Goal: Information Seeking & Learning: Learn about a topic

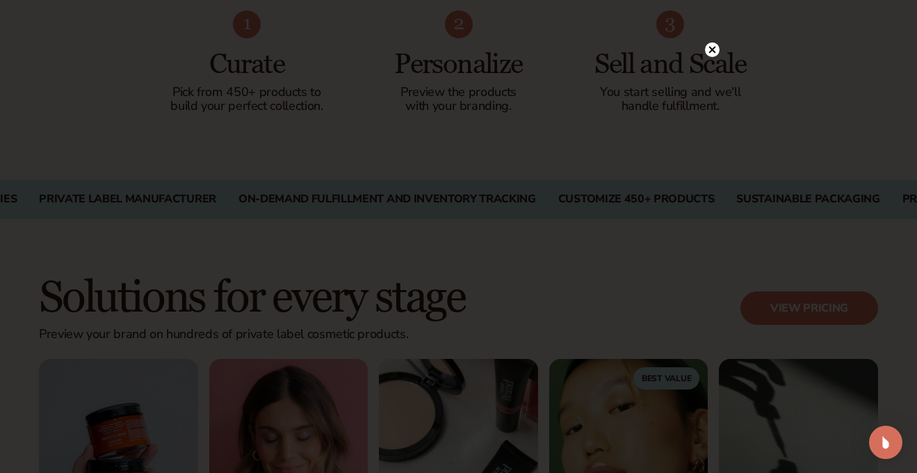
scroll to position [929, 0]
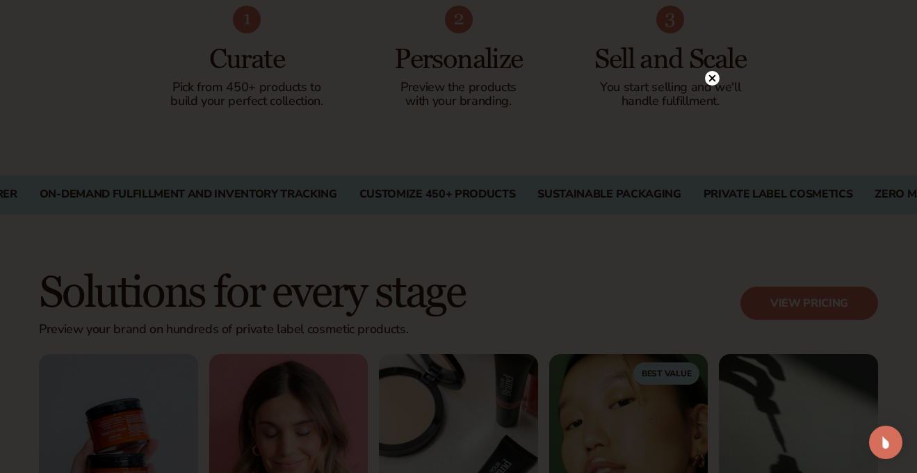
click at [711, 80] on circle at bounding box center [712, 78] width 15 height 15
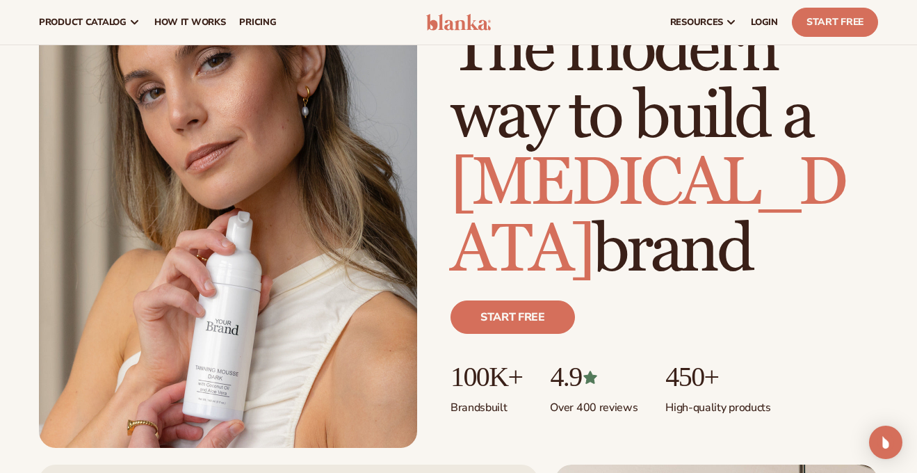
scroll to position [0, 0]
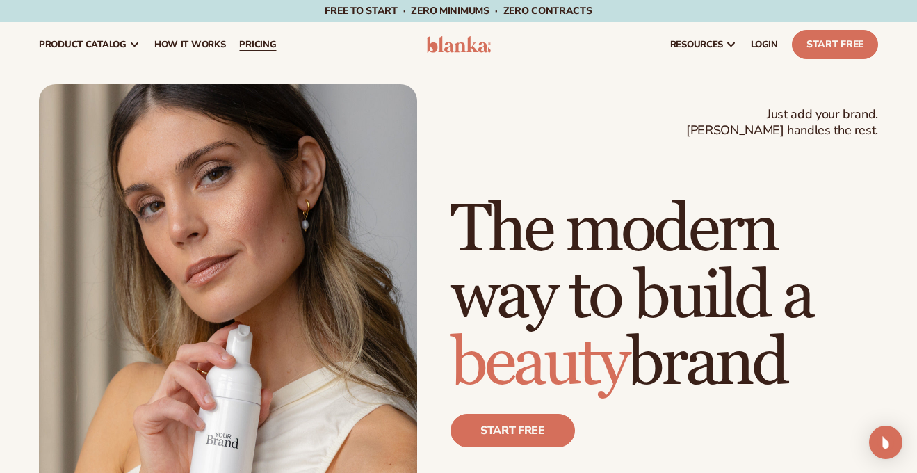
click at [256, 39] on span "pricing" at bounding box center [257, 44] width 37 height 11
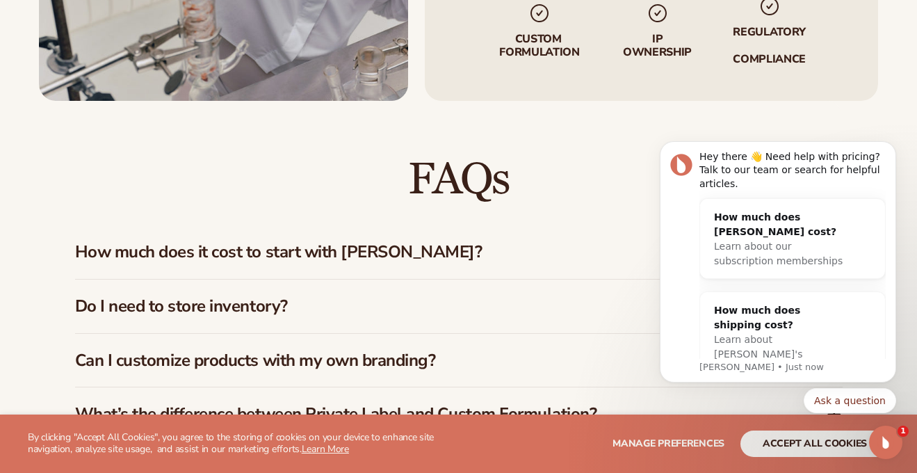
scroll to position [1863, 0]
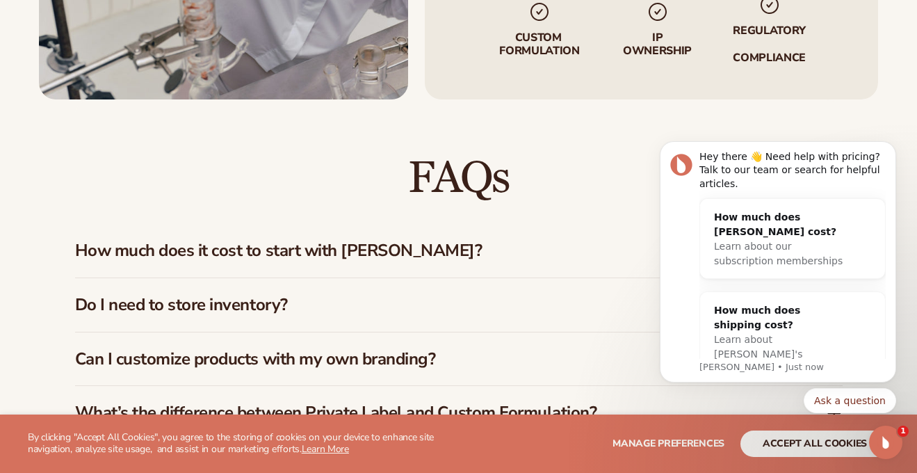
click at [472, 297] on h3 "Do I need to store inventory?" at bounding box center [429, 305] width 709 height 20
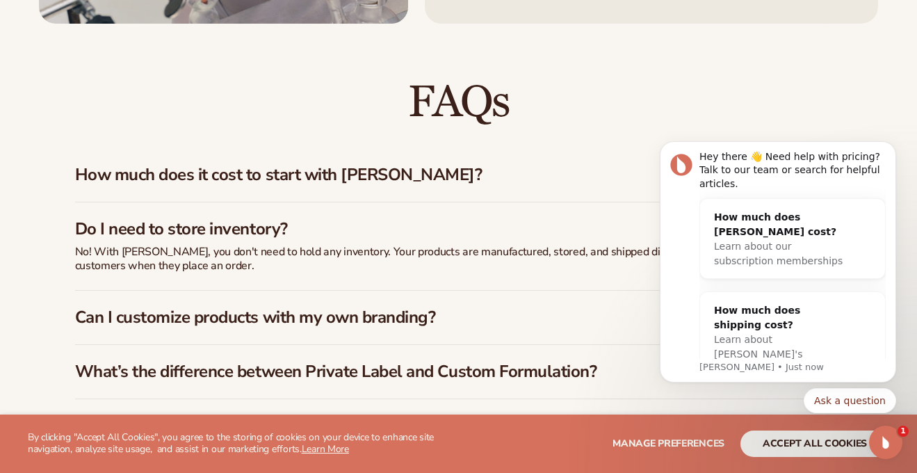
scroll to position [1941, 0]
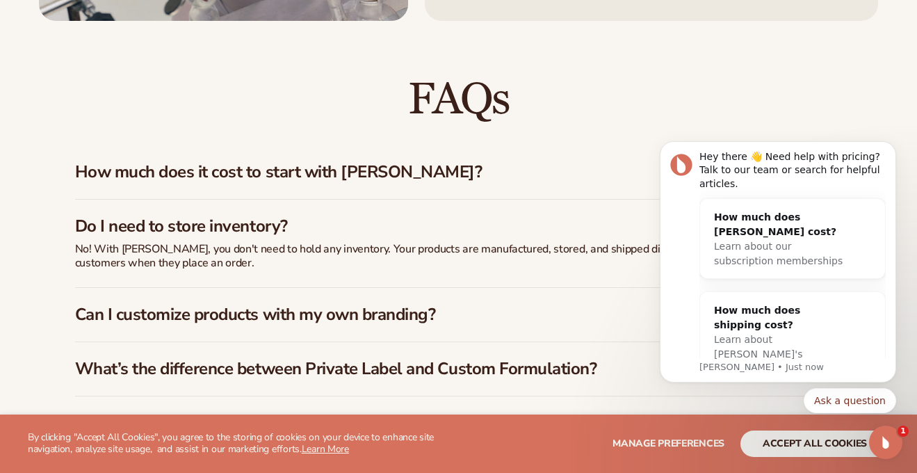
click at [463, 311] on h3 "Can I customize products with my own branding?" at bounding box center [429, 314] width 709 height 20
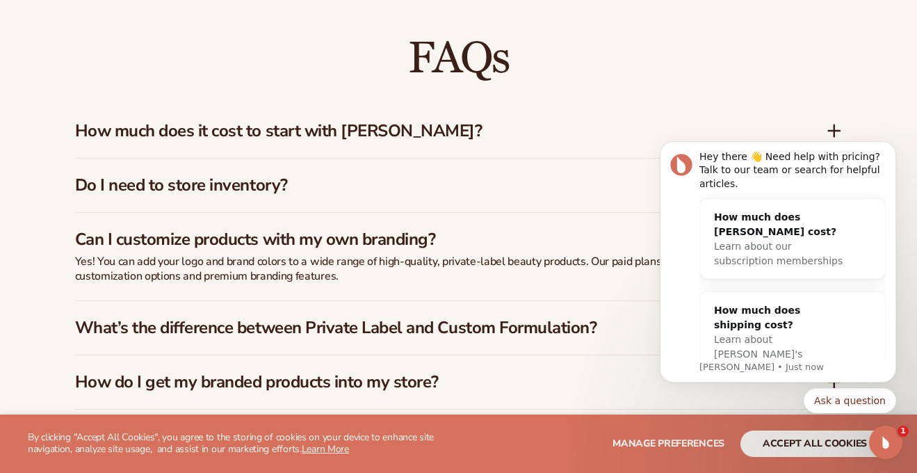
scroll to position [1987, 0]
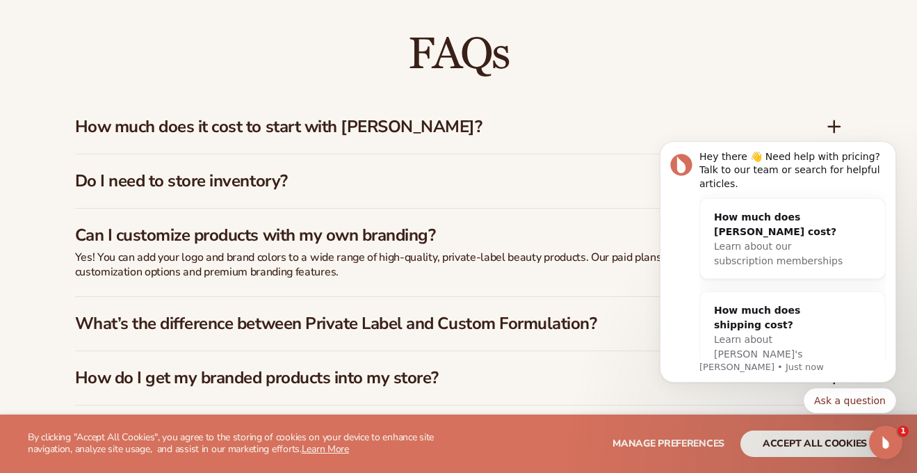
click at [455, 327] on div "What’s the difference between Private Label and Custom Formulation?" at bounding box center [458, 324] width 767 height 54
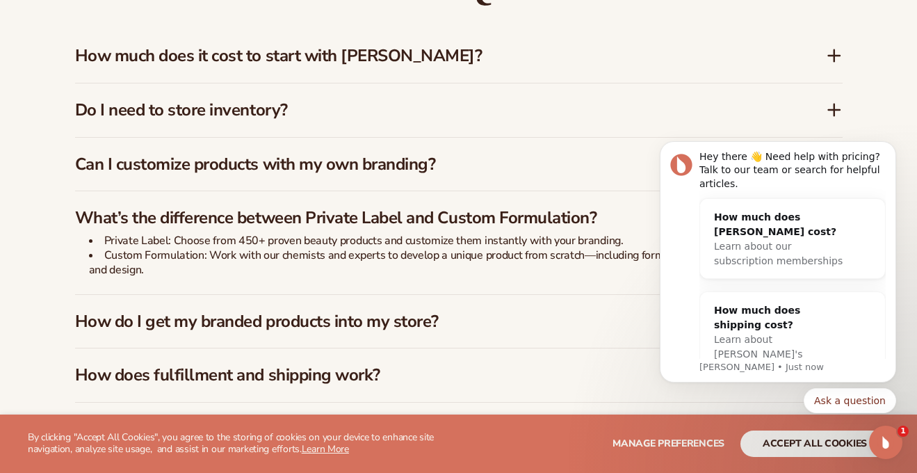
scroll to position [2066, 0]
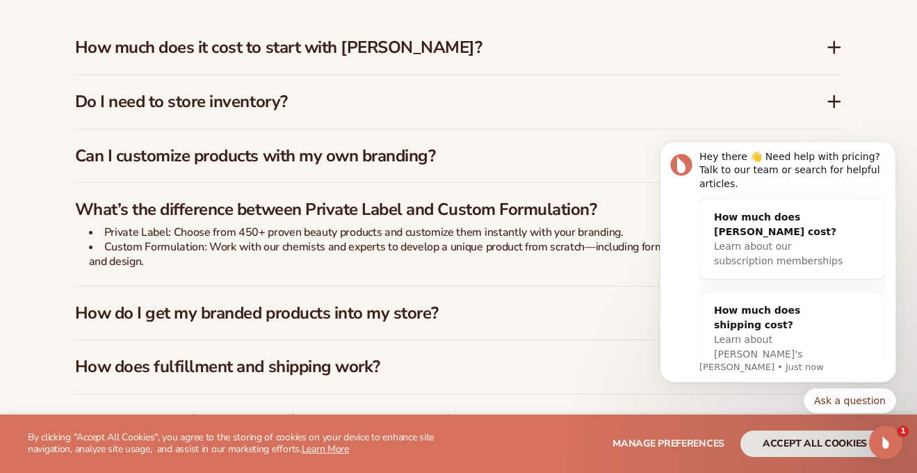
click at [448, 303] on h3 "How do I get my branded products into my store?" at bounding box center [429, 313] width 709 height 20
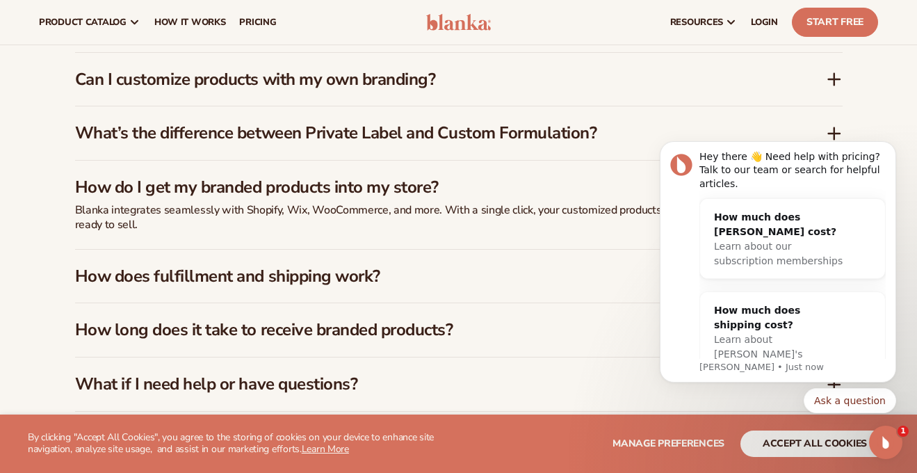
scroll to position [2141, 0]
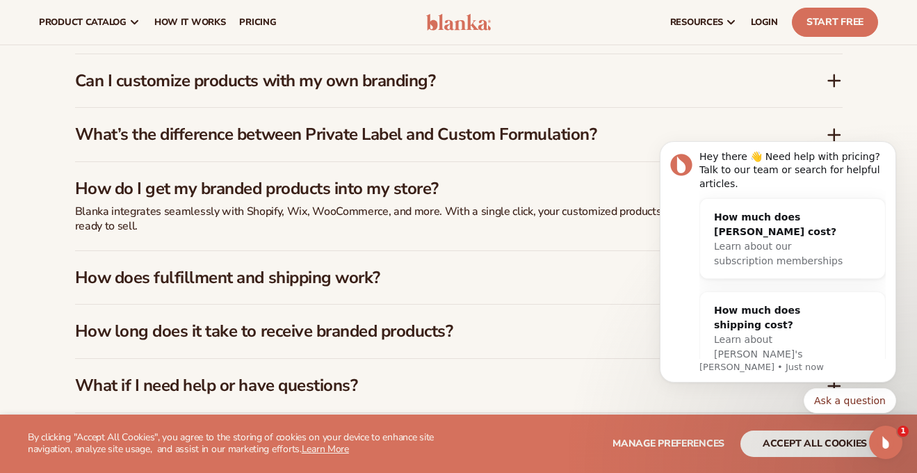
click at [452, 268] on h3 "How does fulfillment and shipping work?" at bounding box center [429, 278] width 709 height 20
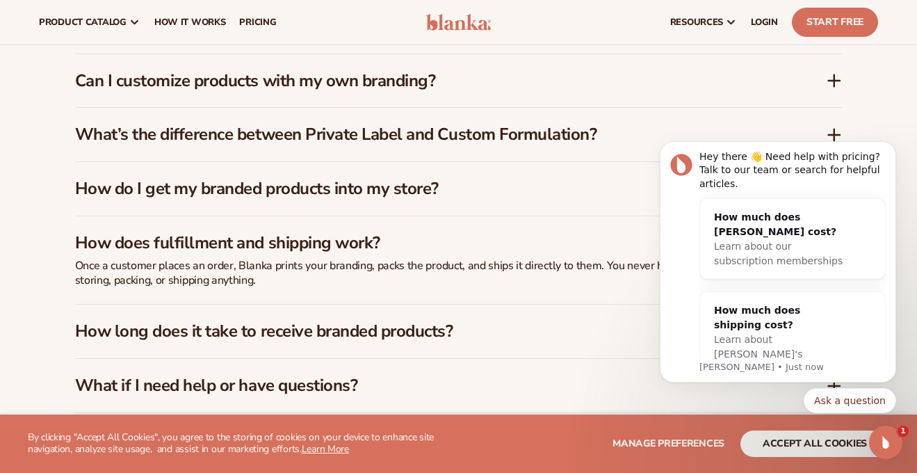
click at [434, 321] on h3 "How long does it take to receive branded products?" at bounding box center [429, 331] width 709 height 20
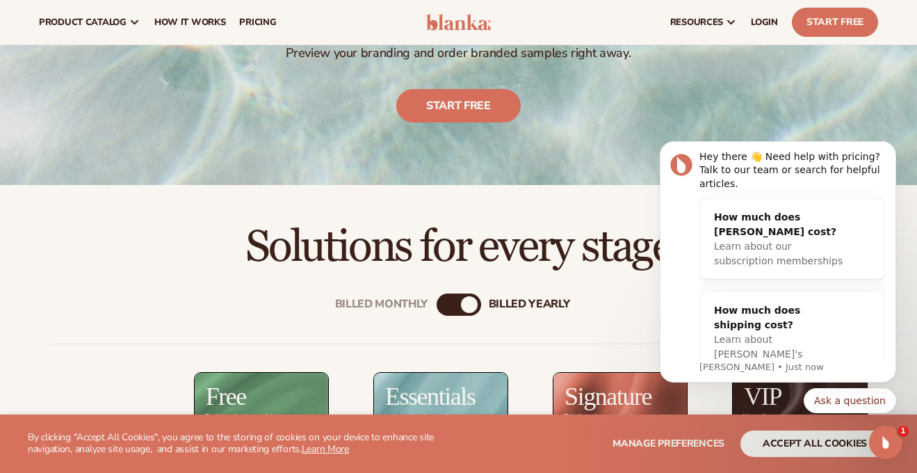
scroll to position [0, 0]
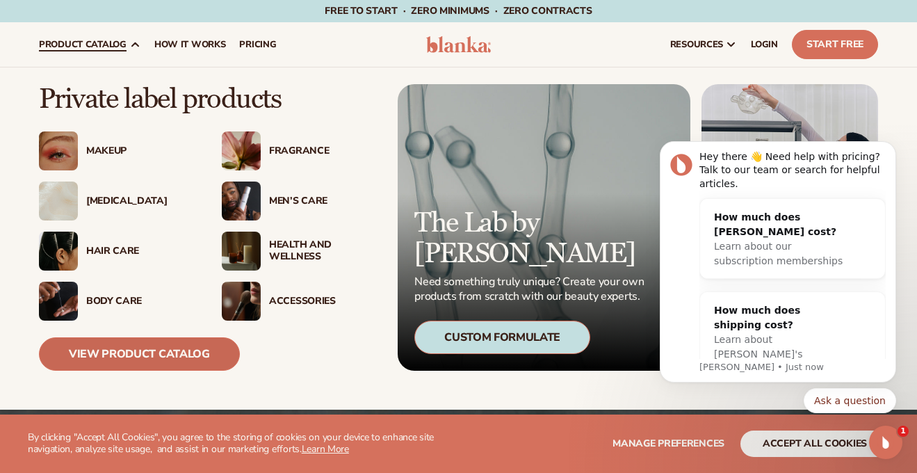
click at [161, 354] on link "View Product Catalog" at bounding box center [139, 353] width 201 height 33
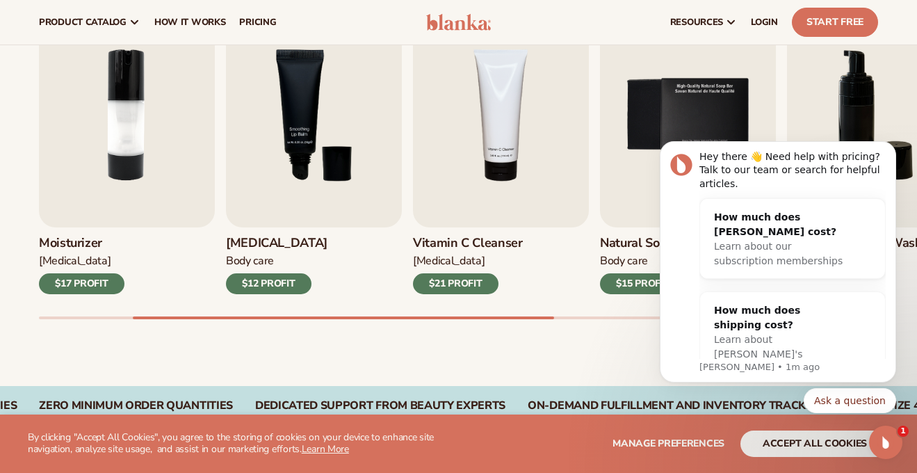
scroll to position [482, 0]
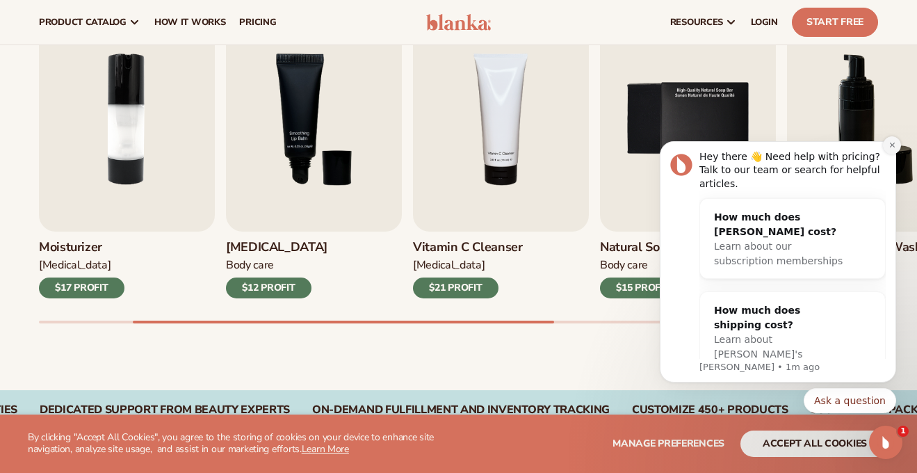
click at [897, 146] on button "Dismiss notification" at bounding box center [891, 145] width 18 height 18
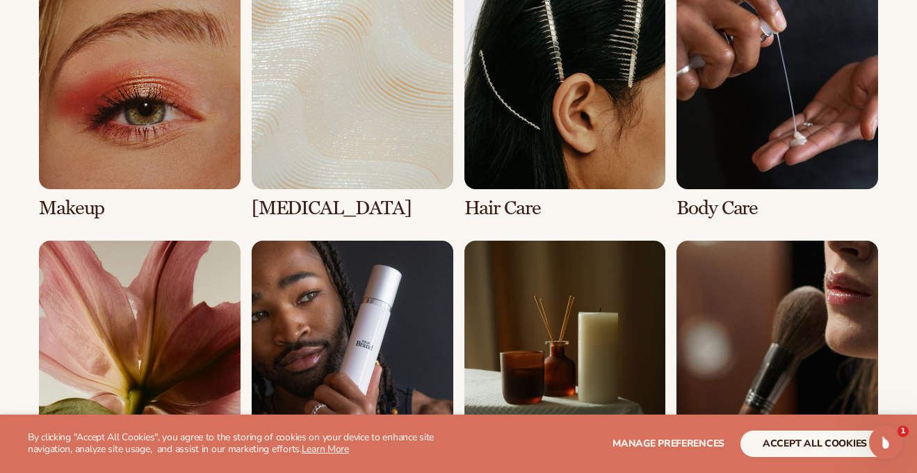
scroll to position [1051, 0]
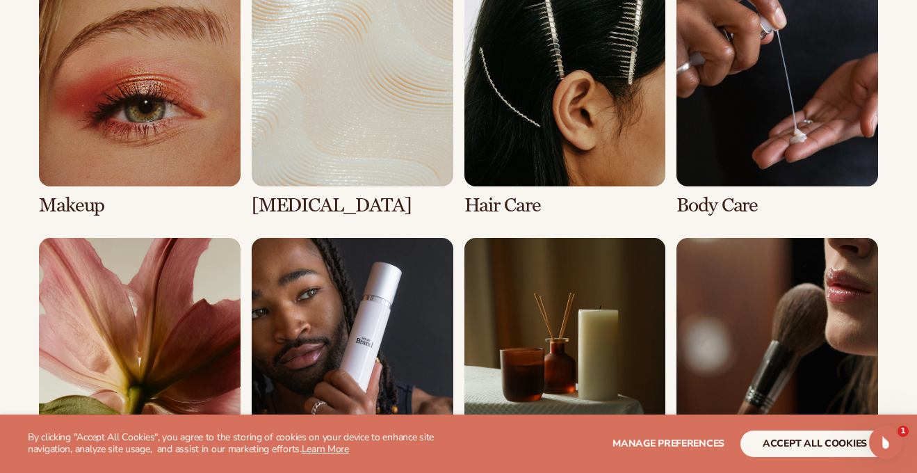
click at [746, 168] on link "4 / 8" at bounding box center [777, 100] width 202 height 231
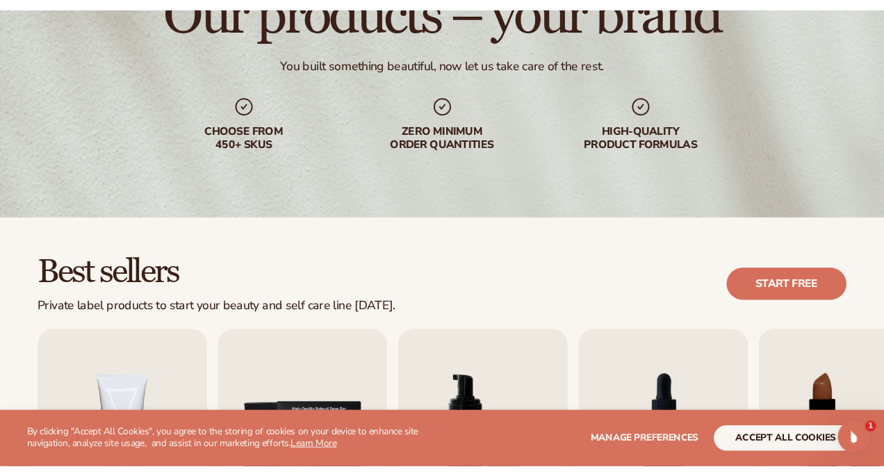
scroll to position [163, 0]
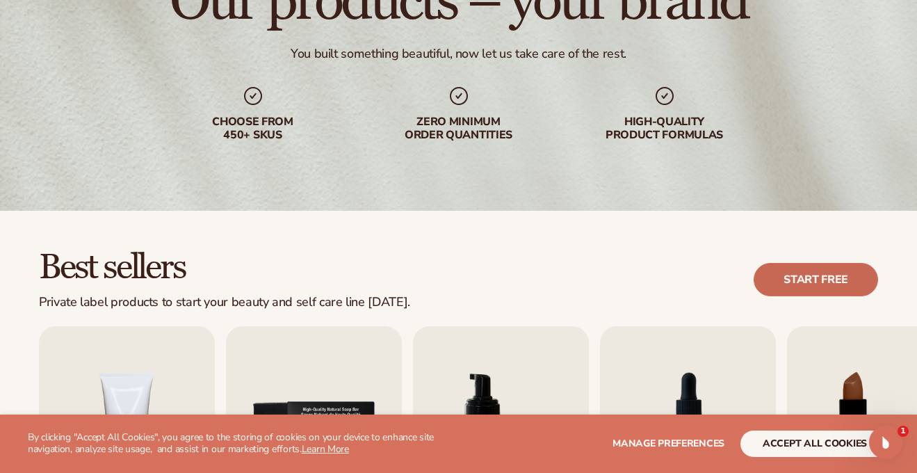
click at [782, 276] on link "Start free" at bounding box center [815, 279] width 124 height 33
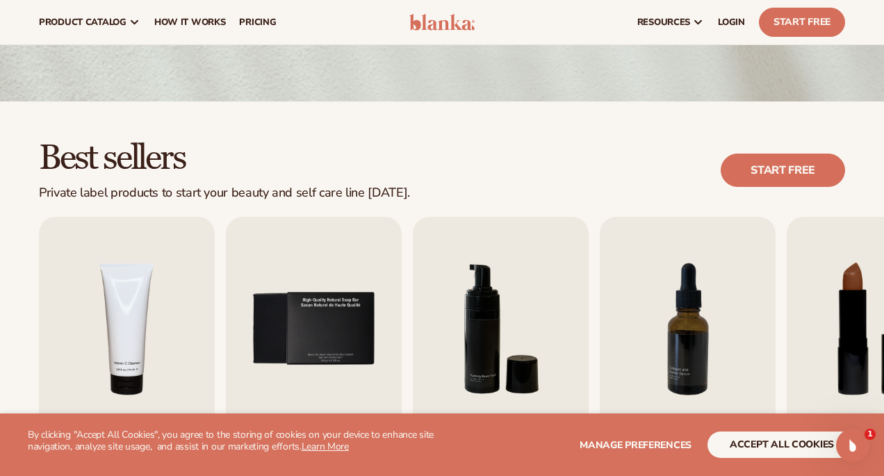
scroll to position [0, 0]
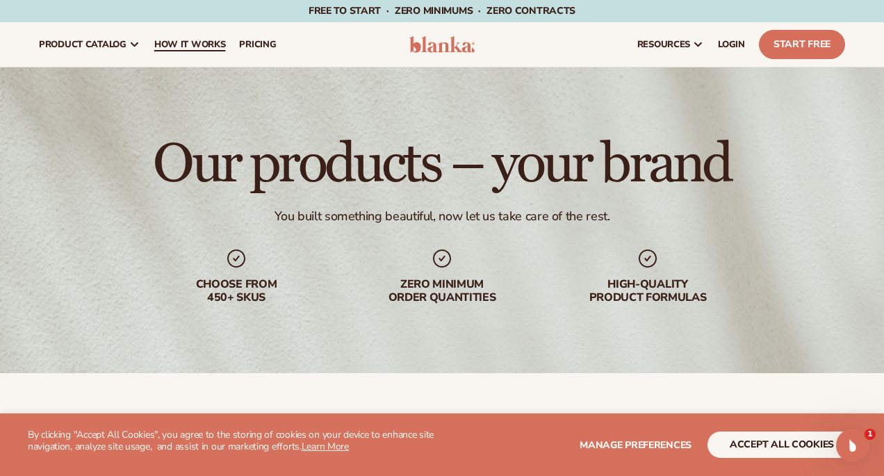
click at [192, 46] on span "How It Works" at bounding box center [190, 44] width 72 height 11
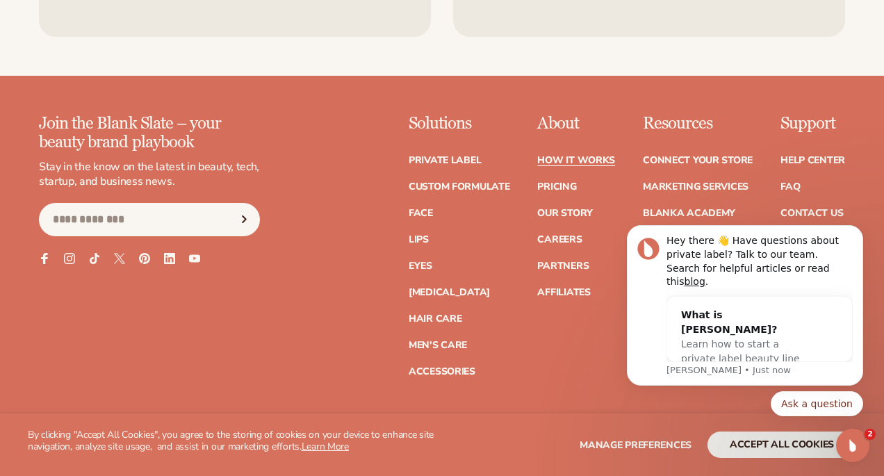
scroll to position [2835, 0]
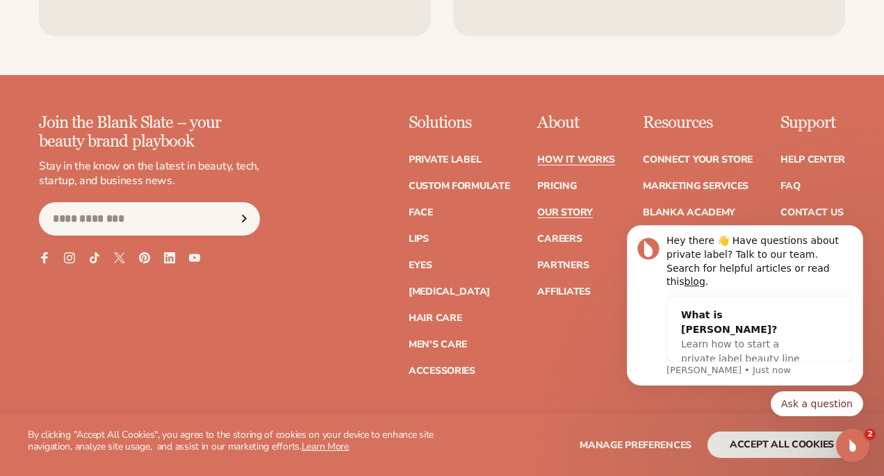
click at [553, 208] on link "Our Story" at bounding box center [564, 213] width 55 height 10
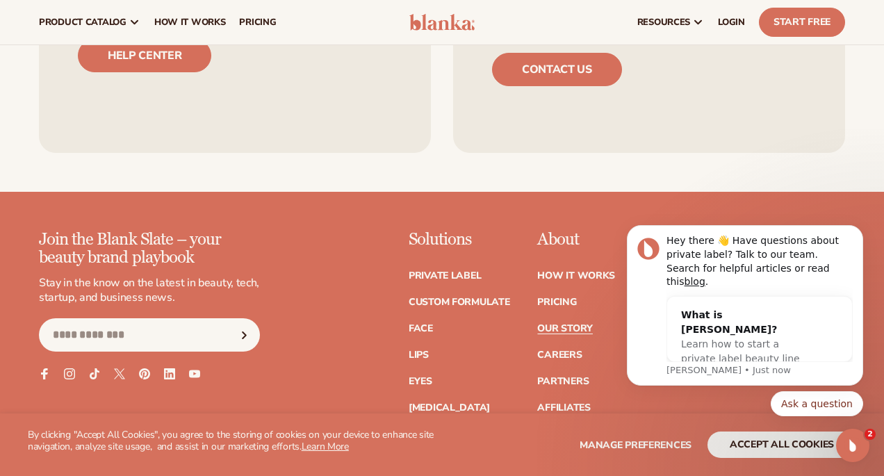
scroll to position [4052, 0]
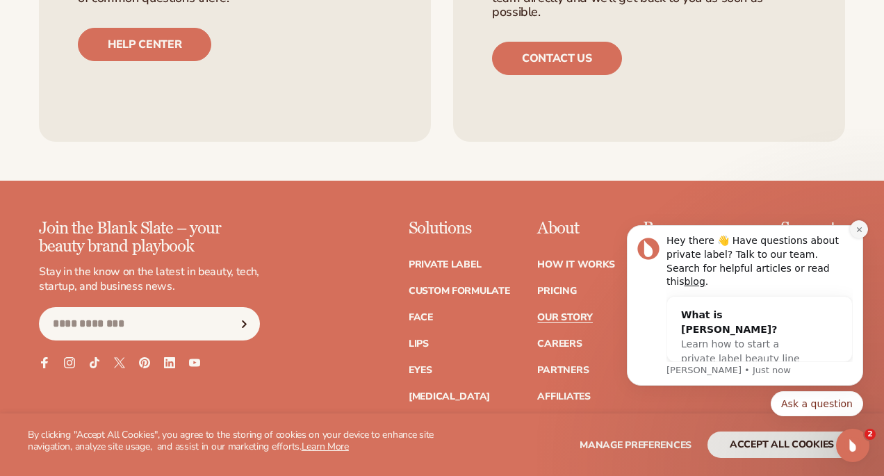
click at [859, 238] on button "Dismiss notification" at bounding box center [859, 229] width 18 height 18
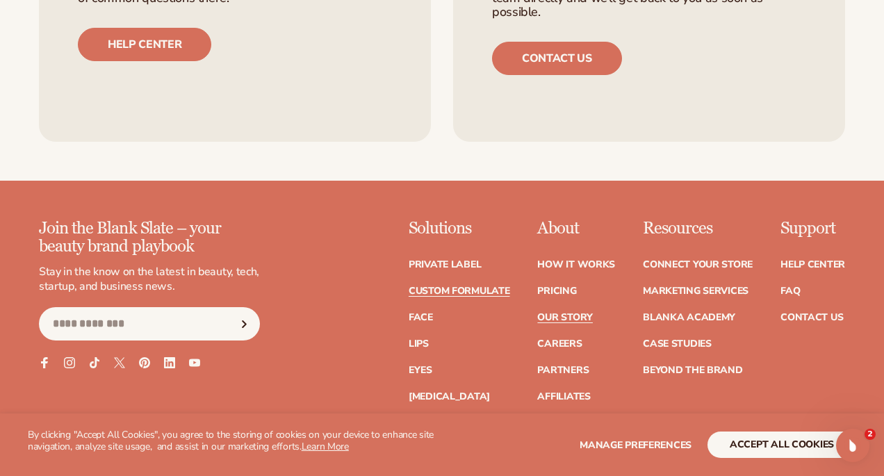
click at [426, 286] on link "Custom formulate" at bounding box center [459, 291] width 101 height 10
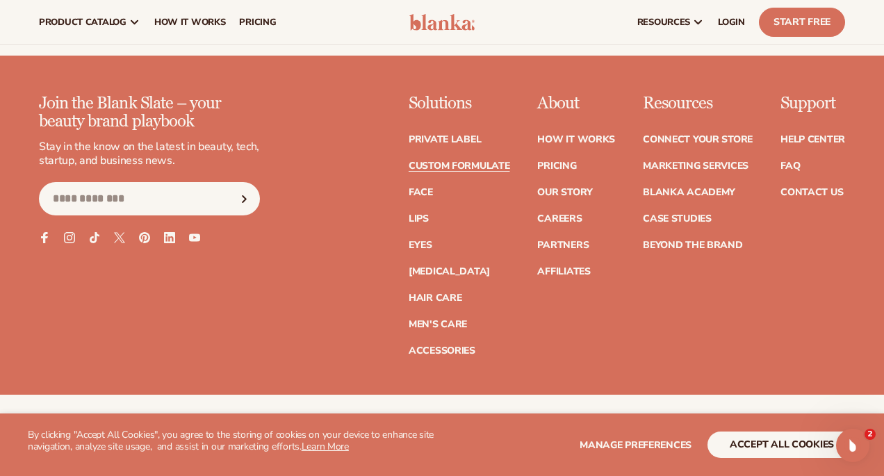
scroll to position [1984, 0]
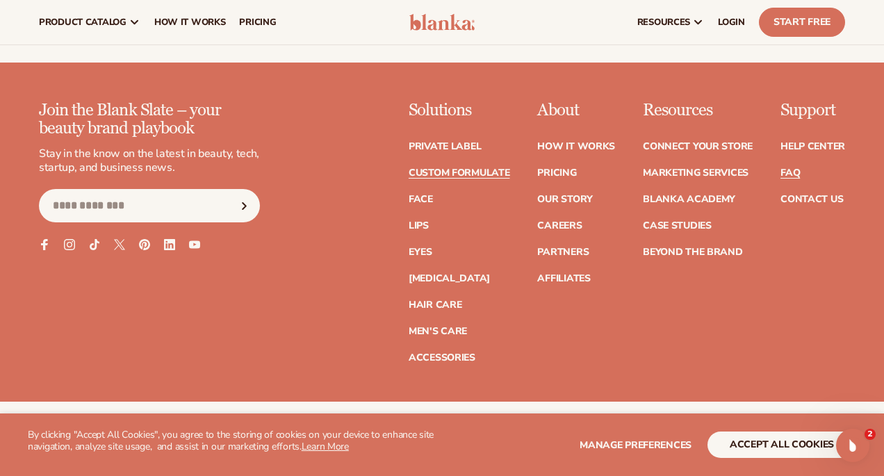
click at [783, 168] on link "FAQ" at bounding box center [789, 173] width 19 height 10
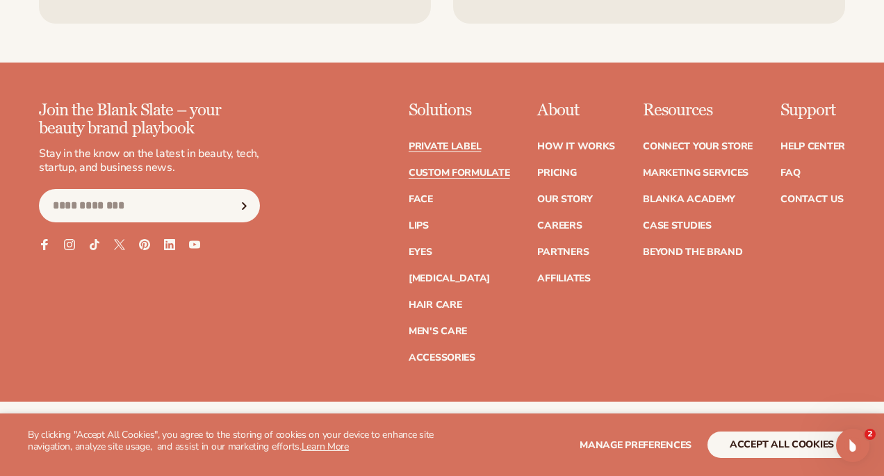
click at [446, 142] on link "Private label" at bounding box center [445, 147] width 72 height 10
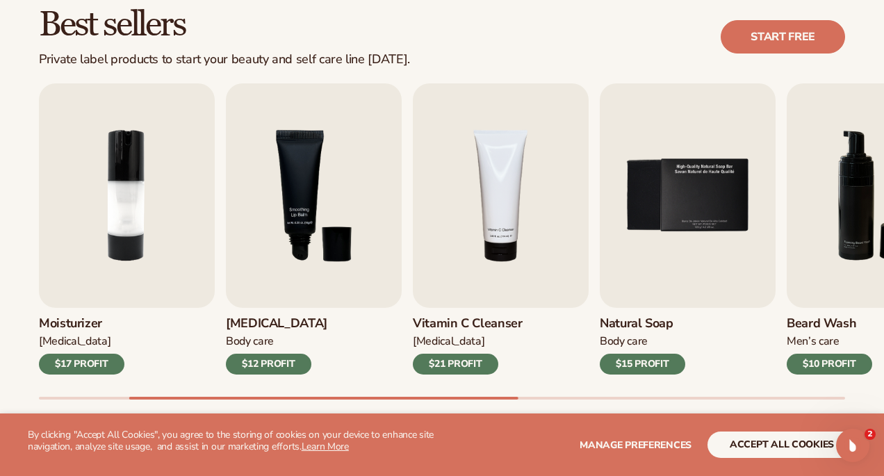
scroll to position [409, 0]
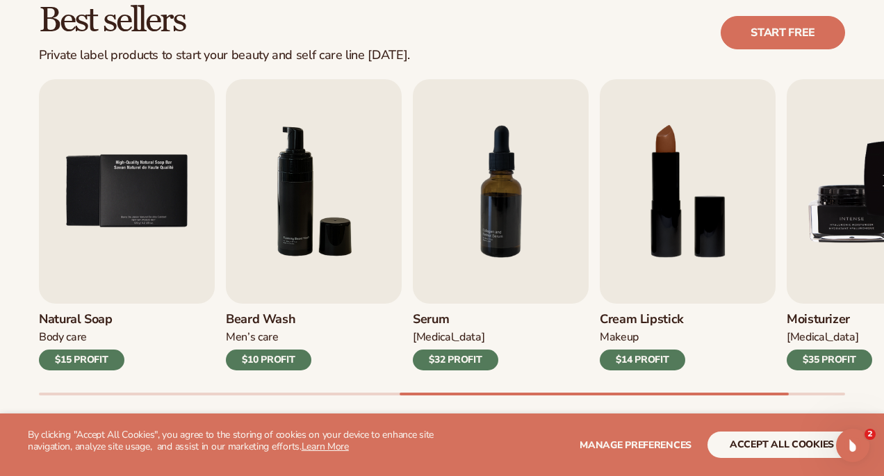
click at [844, 211] on img "9 / 9" at bounding box center [875, 191] width 176 height 224
click at [830, 275] on img "9 / 9" at bounding box center [875, 191] width 176 height 224
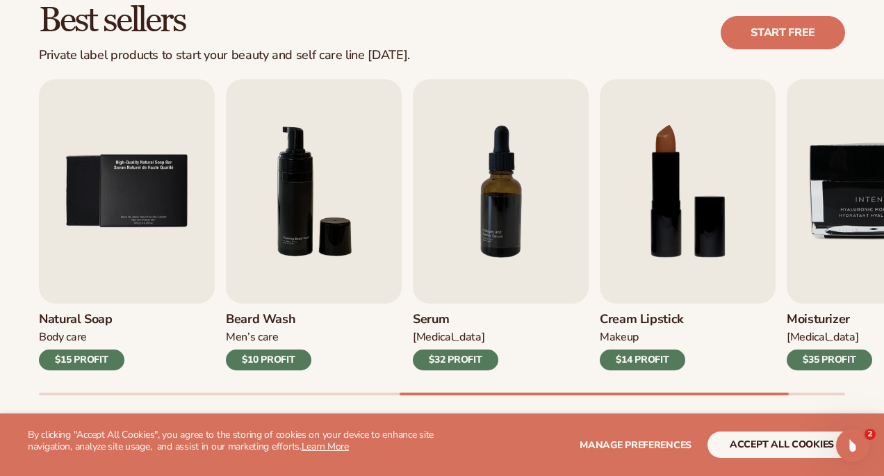
click at [823, 358] on div "$35 PROFIT" at bounding box center [829, 360] width 85 height 21
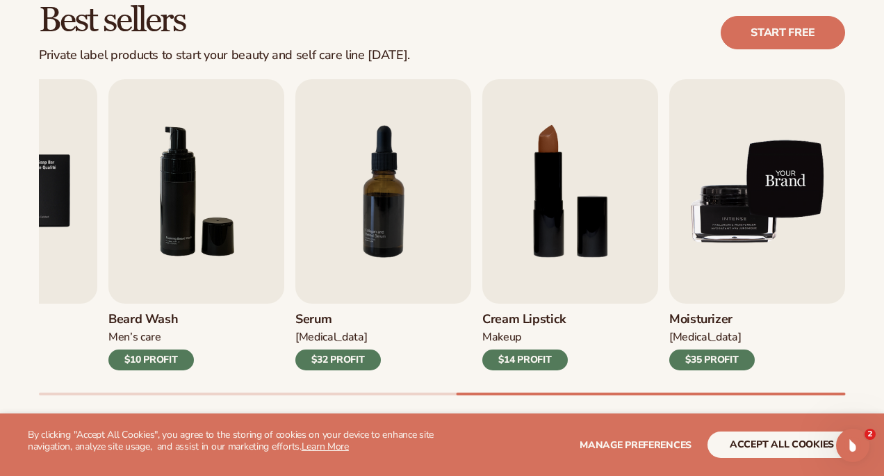
click at [743, 173] on img "9 / 9" at bounding box center [757, 191] width 176 height 224
click at [794, 177] on img "9 / 9" at bounding box center [757, 191] width 176 height 224
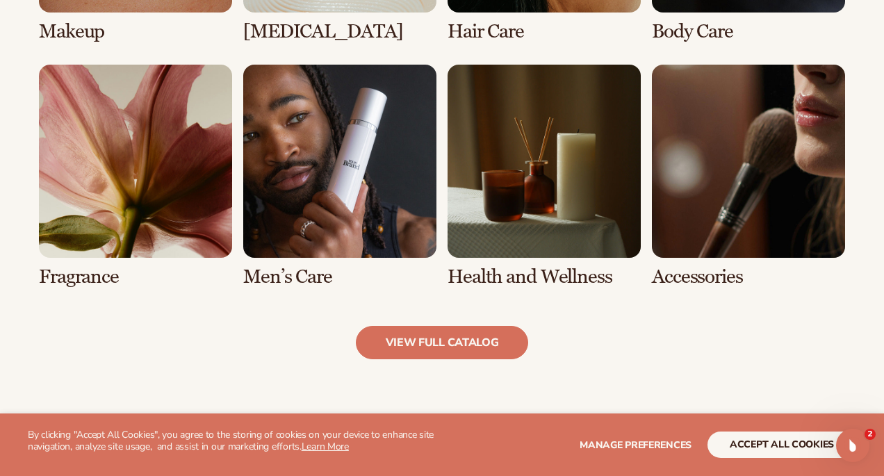
scroll to position [1223, 0]
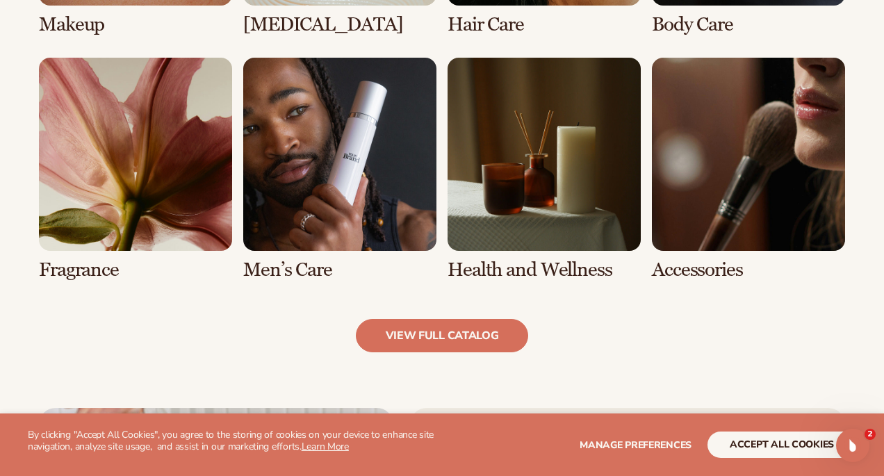
click at [295, 190] on link "6 / 8" at bounding box center [339, 169] width 193 height 223
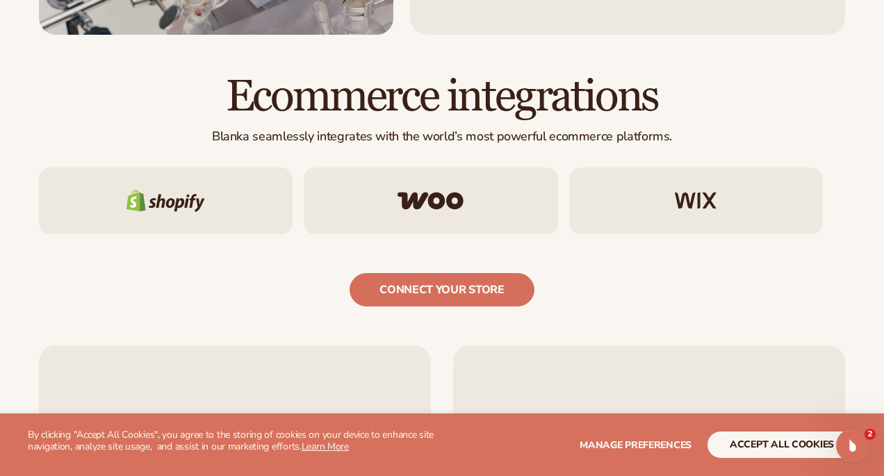
scroll to position [2048, 0]
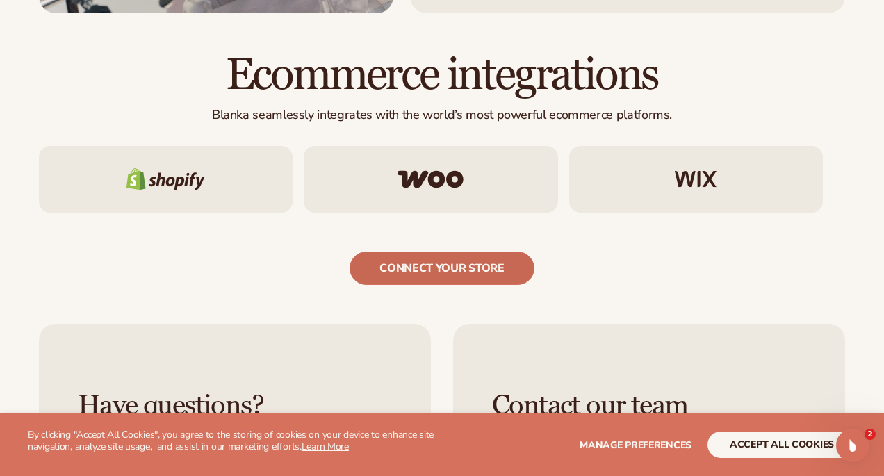
click at [455, 272] on link "connect your store" at bounding box center [442, 268] width 184 height 33
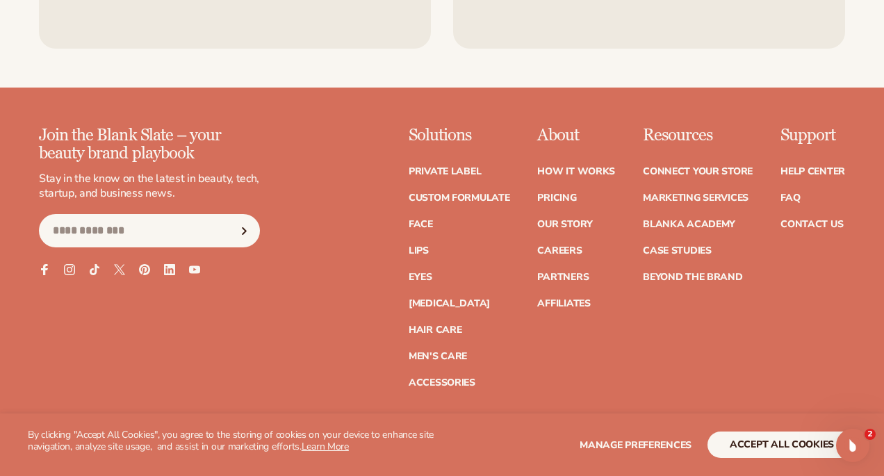
scroll to position [2597, 0]
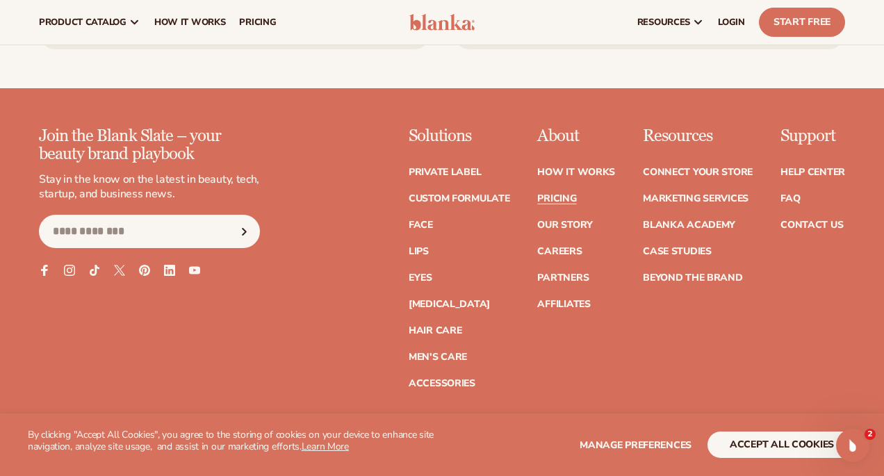
click at [557, 204] on link "Pricing" at bounding box center [556, 199] width 39 height 10
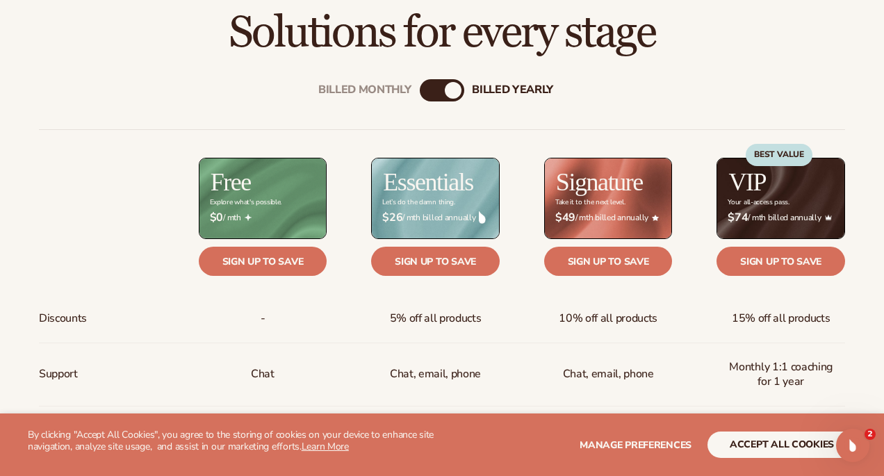
scroll to position [455, 0]
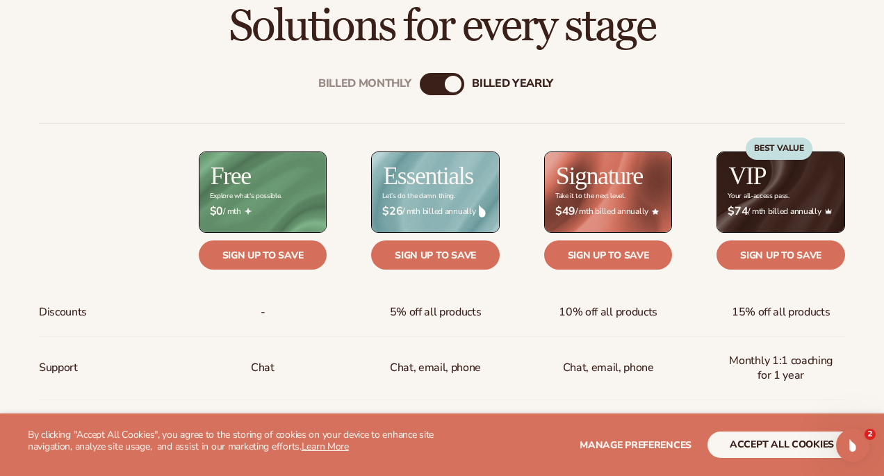
click at [443, 90] on div "Billed Monthly billed Yearly" at bounding box center [442, 84] width 44 height 22
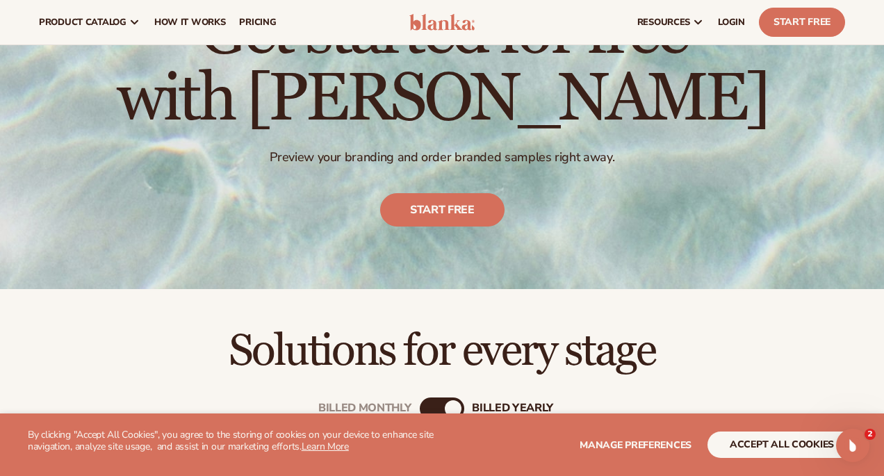
scroll to position [0, 0]
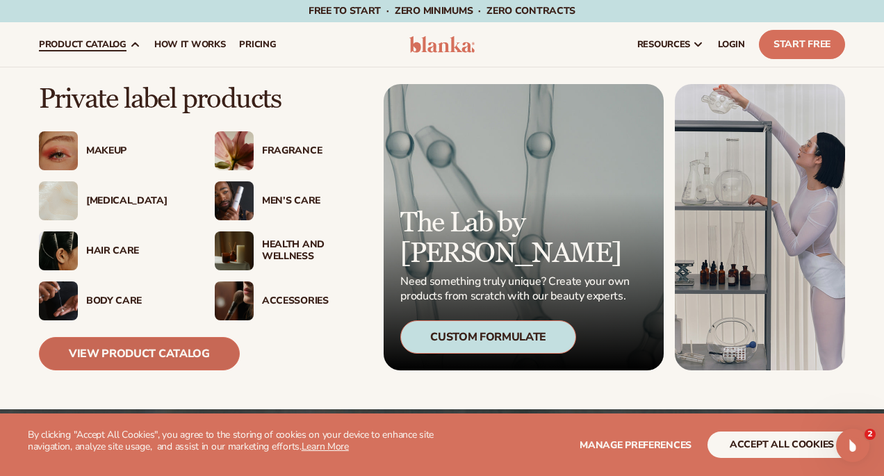
click at [138, 350] on link "View Product Catalog" at bounding box center [139, 353] width 201 height 33
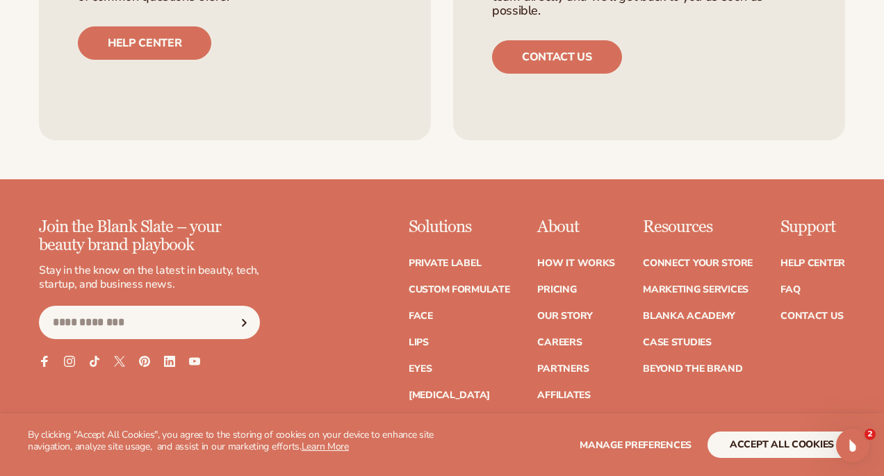
scroll to position [2522, 0]
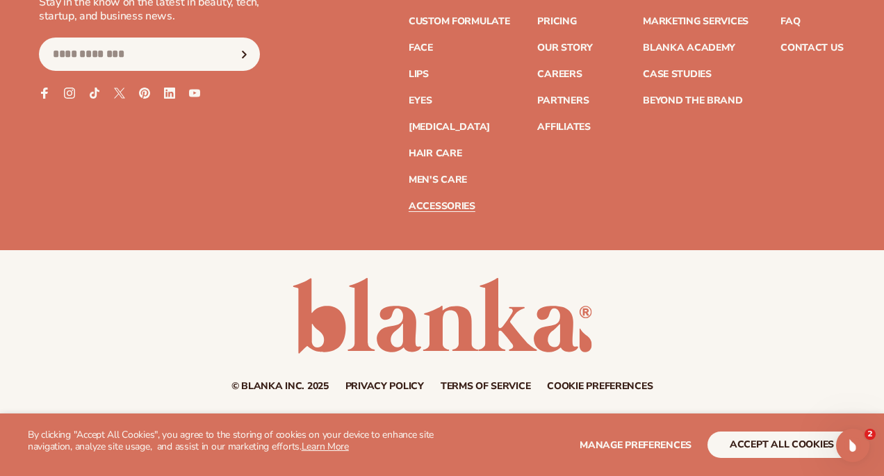
click at [443, 206] on link "Accessories" at bounding box center [442, 207] width 67 height 10
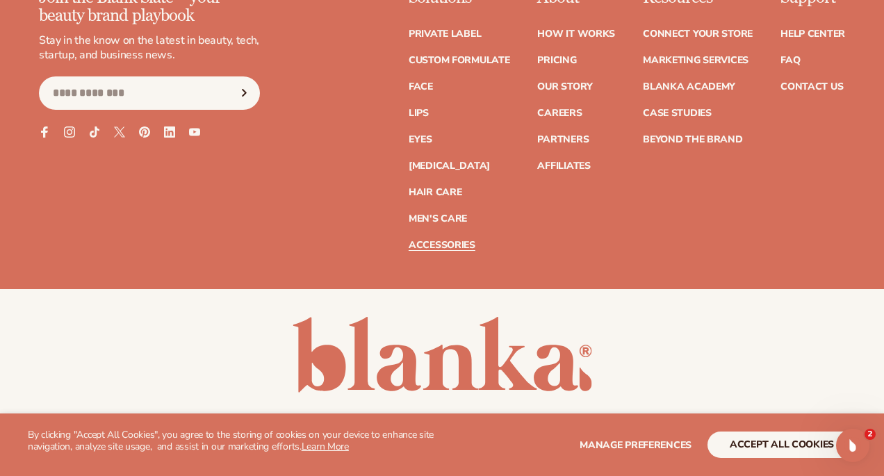
scroll to position [2706, 0]
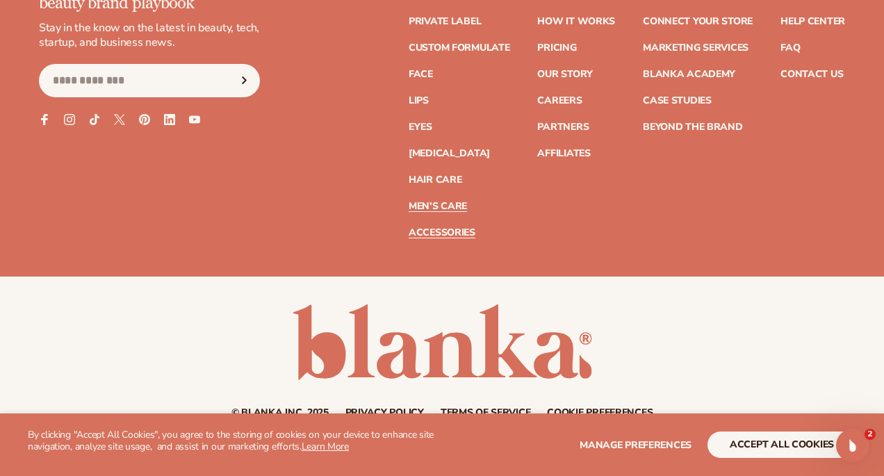
click at [445, 211] on link "Men's Care" at bounding box center [438, 207] width 58 height 10
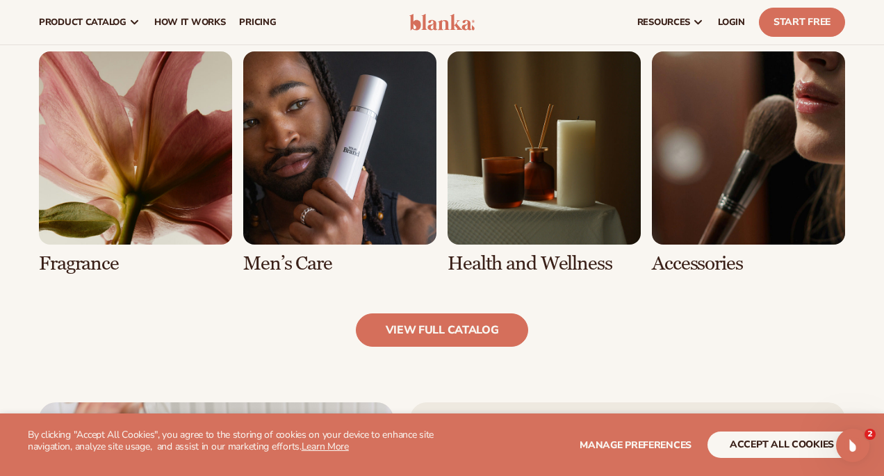
scroll to position [1241, 0]
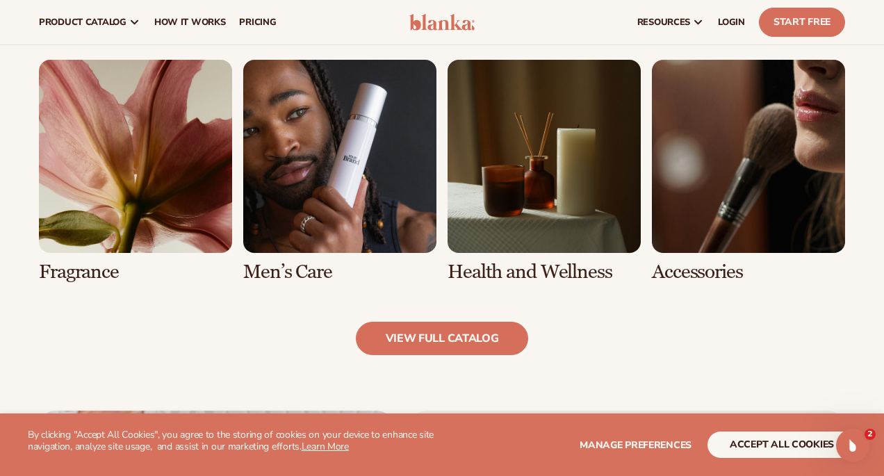
click at [110, 249] on link "5 / 8" at bounding box center [135, 171] width 193 height 223
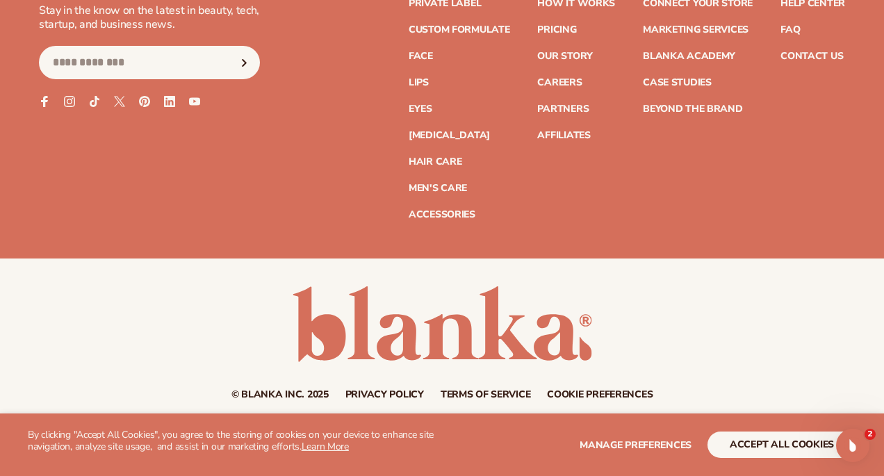
scroll to position [2522, 0]
